Goal: Information Seeking & Learning: Check status

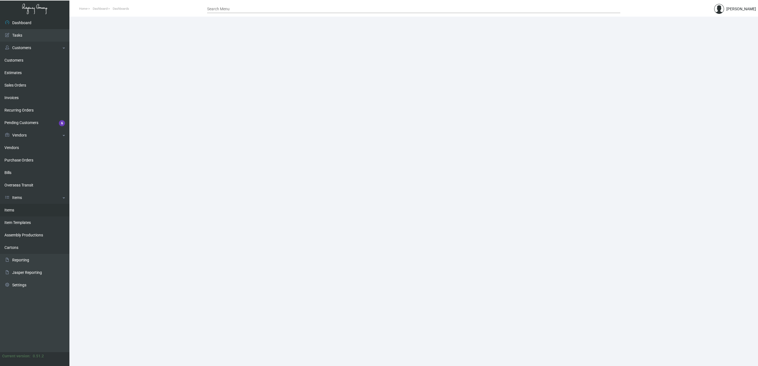
click at [11, 210] on link "Items" at bounding box center [34, 210] width 69 height 12
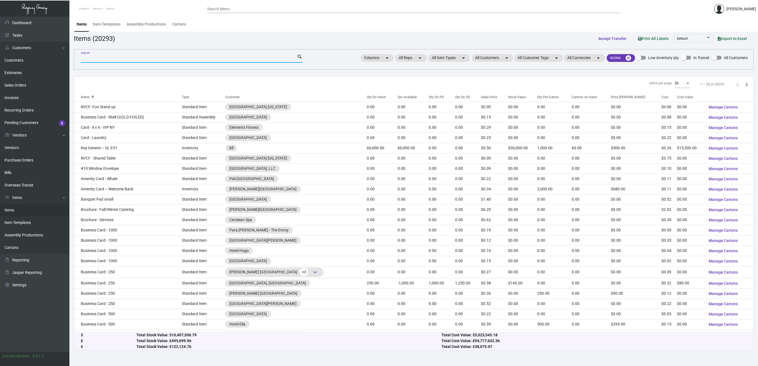
click at [135, 58] on input "Search" at bounding box center [189, 58] width 216 height 4
type input "c"
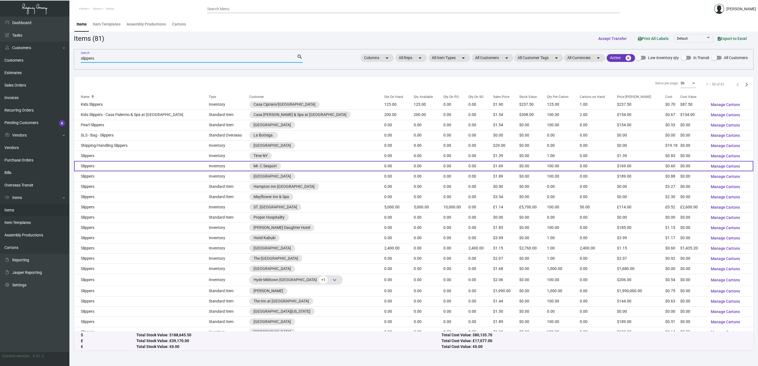
scroll to position [24, 0]
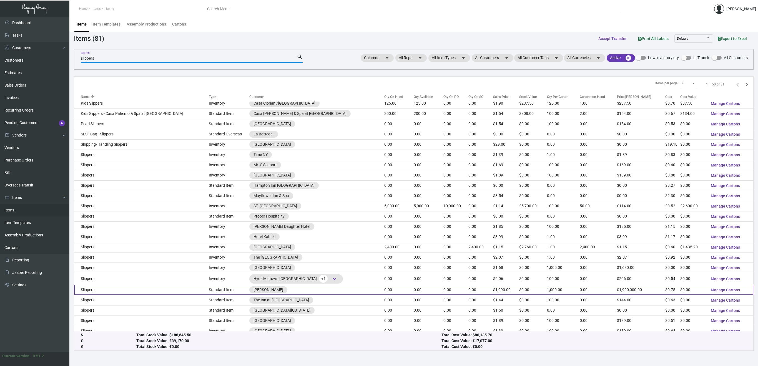
type input "slippers"
click at [92, 291] on td "Slippers" at bounding box center [141, 290] width 135 height 10
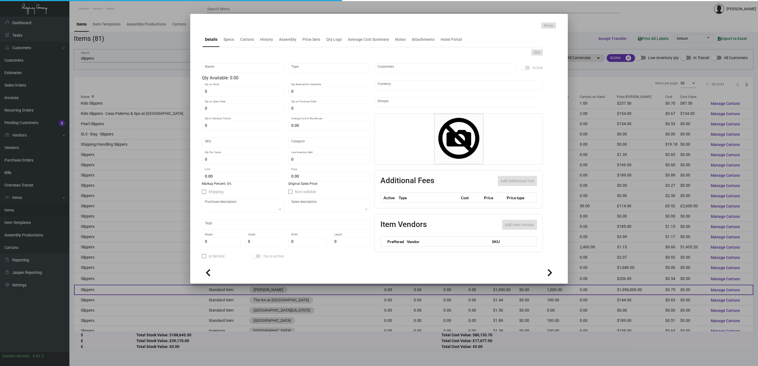
type input "Slippers"
type input "Standard Item"
type input "$ 0.00"
type input "Standard"
type input "1,000"
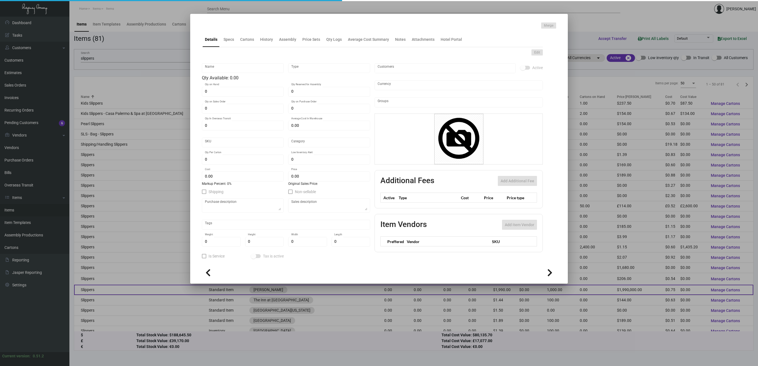
type input "$ 0.75"
type input "$ 1,990.00"
checkbox input "true"
type input "United States Dollar $"
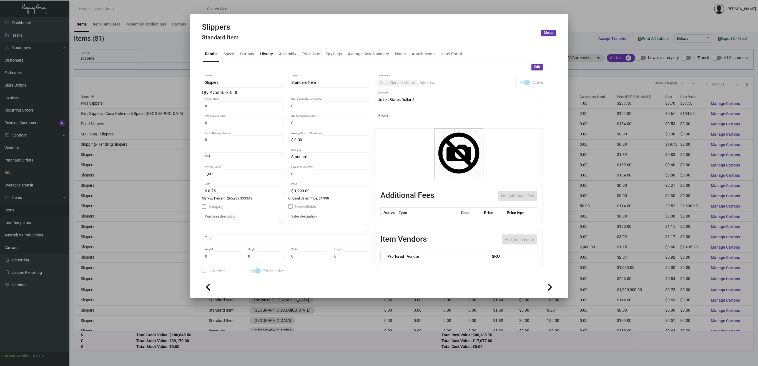
click at [266, 54] on div "History" at bounding box center [266, 54] width 13 height 6
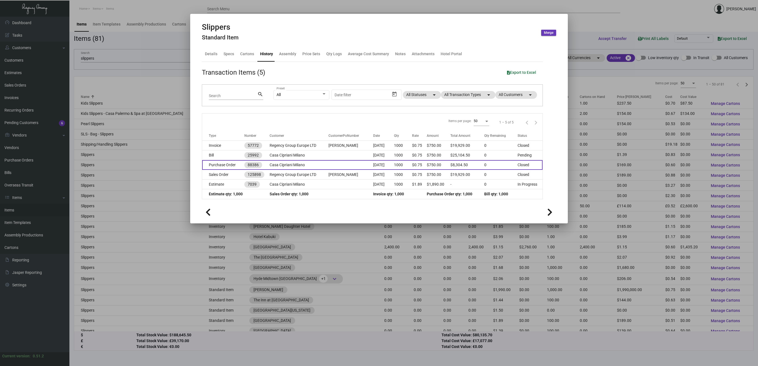
click at [225, 165] on td "Purchase Order" at bounding box center [223, 165] width 42 height 10
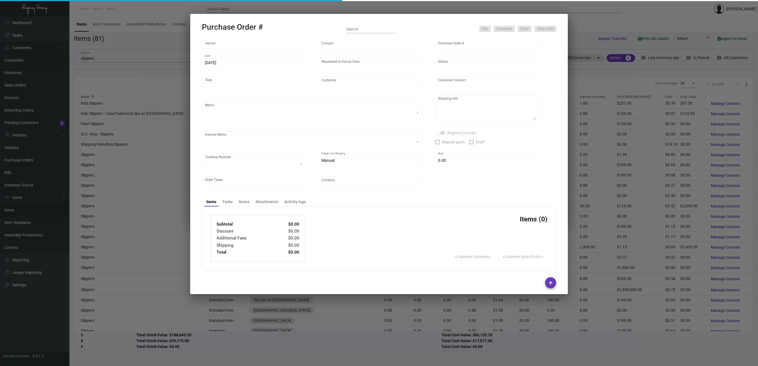
type input "Hangzhou [PERSON_NAME] Leisure Product Co. LTD"
type input "[PERSON_NAME]"
type input "88386"
type input "[DATE]"
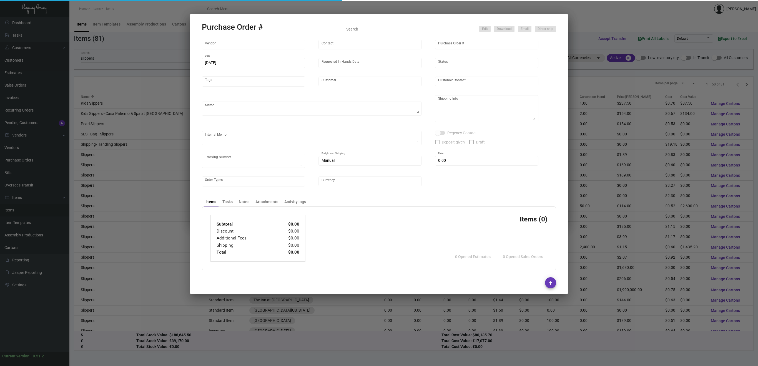
type input "Casa Cipriani Milano"
type textarea "Ship direct to [GEOGRAPHIC_DATA]"
type textarea "Regency UK Print Outlet [STREET_ADDRESS]"
checkbox input "true"
type input "$ 0.00"
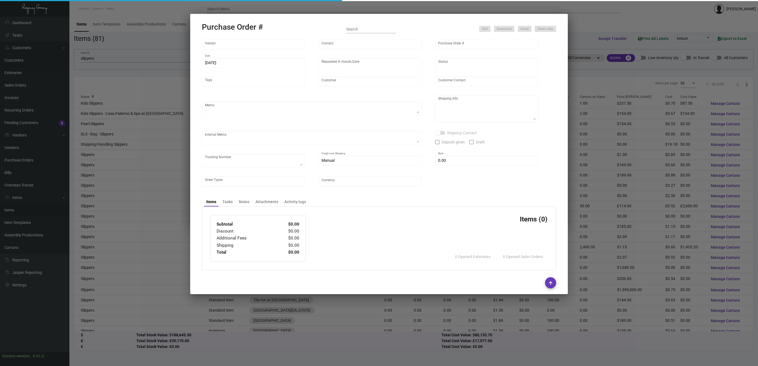
type input "United States Dollar $"
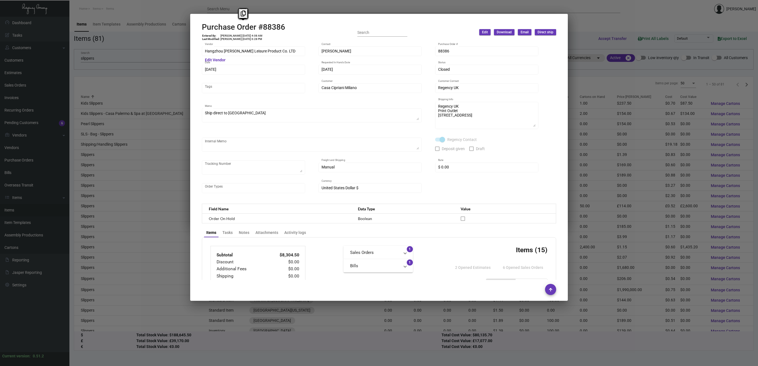
drag, startPoint x: 285, startPoint y: 26, endPoint x: 200, endPoint y: 22, distance: 85.3
click at [200, 22] on mat-dialog-container "Purchase Order #88386 Entered By: [PERSON_NAME] [DATE] 4:08 AM Last Modified: […" at bounding box center [379, 157] width 378 height 287
copy h2 "Purchase Order #88386"
click at [181, 75] on div at bounding box center [379, 183] width 758 height 366
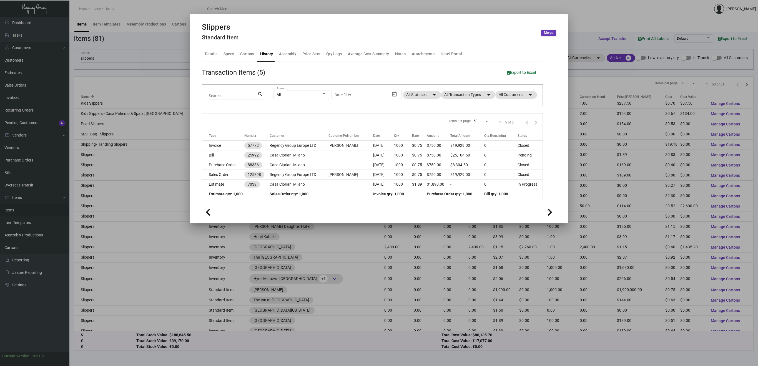
click at [170, 77] on div at bounding box center [379, 183] width 758 height 366
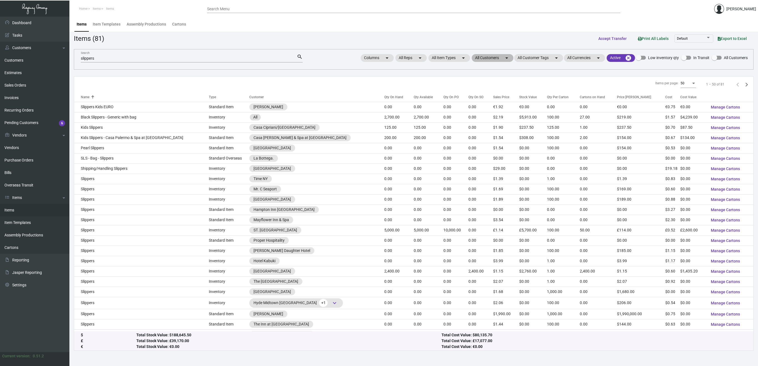
click at [501, 59] on mat-chip "All Customers arrow_drop_down" at bounding box center [493, 58] width 42 height 8
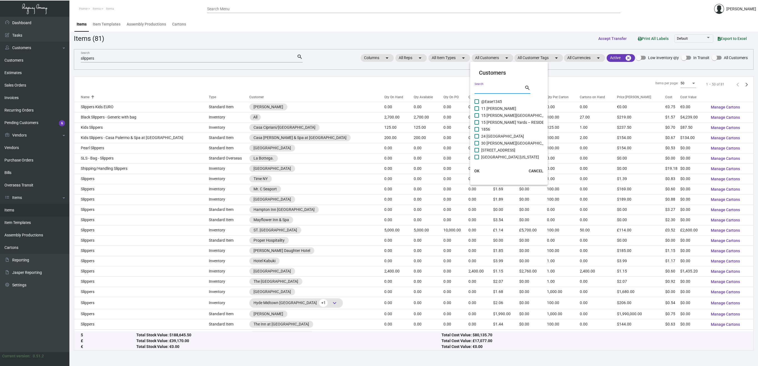
click at [482, 89] on input "Search" at bounding box center [499, 89] width 50 height 4
type input "cirri"
drag, startPoint x: 480, startPoint y: 99, endPoint x: 476, endPoint y: 102, distance: 5.6
click at [476, 102] on span at bounding box center [476, 101] width 4 height 4
click at [476, 104] on input "Casa Cipriani Milano" at bounding box center [476, 104] width 0 height 0
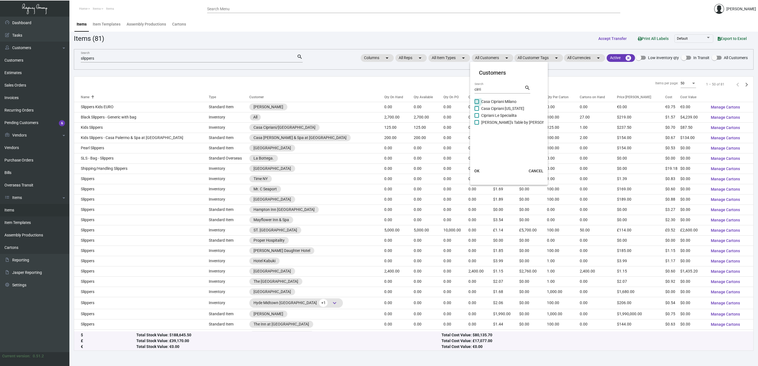
checkbox input "true"
click at [476, 171] on span "OK" at bounding box center [476, 171] width 5 height 4
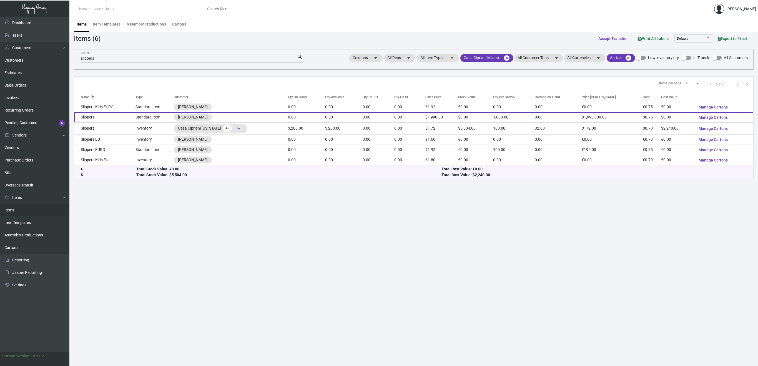
click at [88, 117] on td "Slippers" at bounding box center [104, 117] width 61 height 10
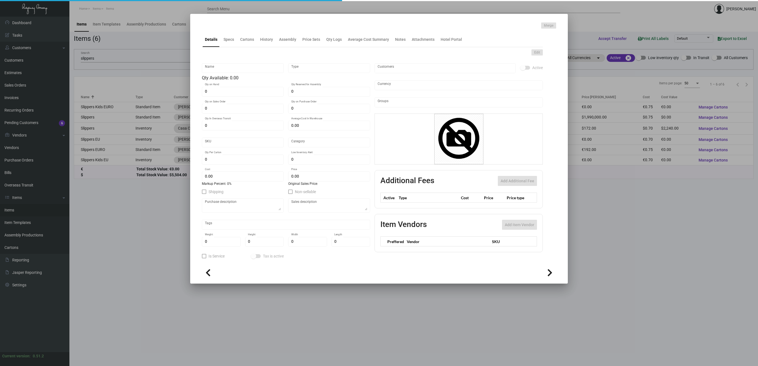
type input "Slippers"
type input "Standard Item"
type input "$ 0.00"
type input "Standard"
type input "1,000"
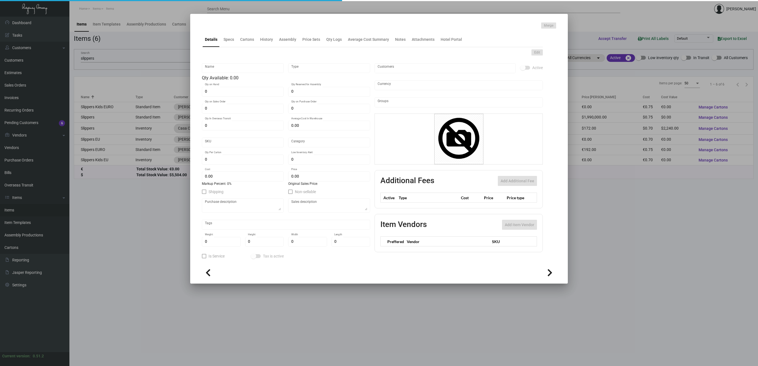
type input "$ 0.75"
type input "$ 1,990.00"
checkbox input "true"
type input "United States Dollar $"
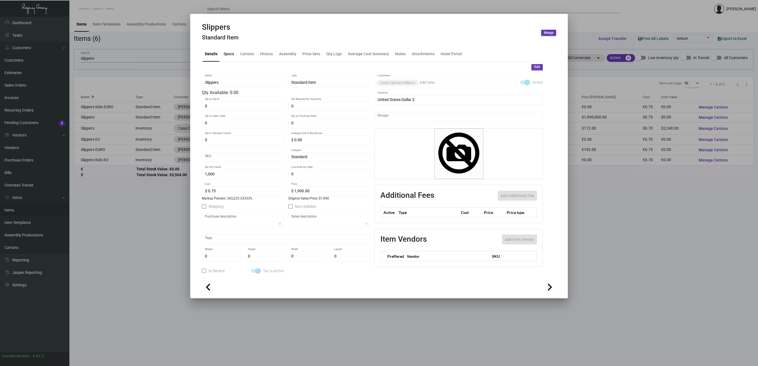
click at [230, 55] on div "Specs" at bounding box center [228, 54] width 11 height 6
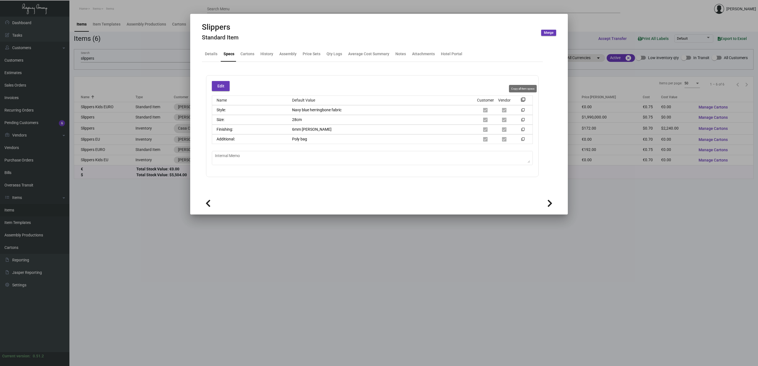
click at [524, 99] on mat-icon "filter_none" at bounding box center [523, 101] width 4 height 4
